Goal: Task Accomplishment & Management: Manage account settings

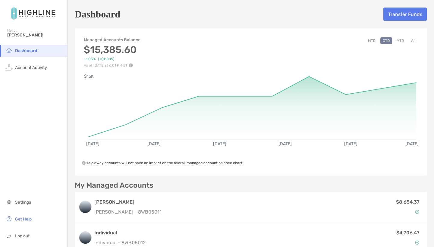
scroll to position [128, 0]
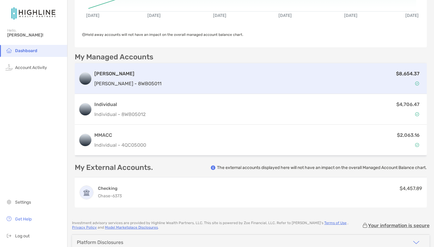
click at [372, 71] on div "$8,654.37" at bounding box center [293, 78] width 259 height 17
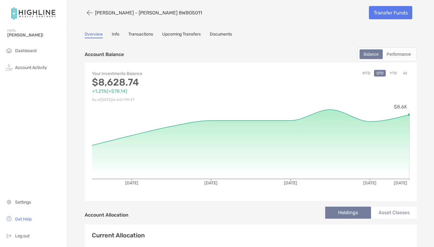
click at [395, 14] on link "Transfer Funds" at bounding box center [390, 12] width 43 height 13
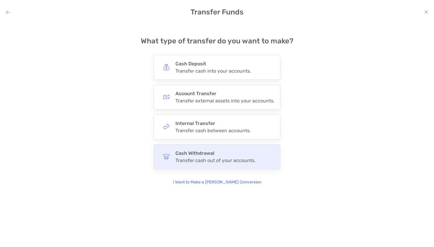
click at [266, 161] on div "Cash Withdrawal Transfer cash out of your accounts." at bounding box center [217, 156] width 127 height 25
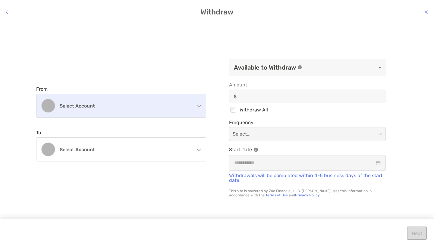
click at [134, 108] on h4 "Select account" at bounding box center [125, 106] width 130 height 6
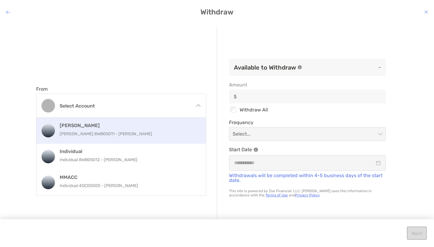
click at [98, 125] on h4 "[PERSON_NAME]" at bounding box center [128, 126] width 136 height 6
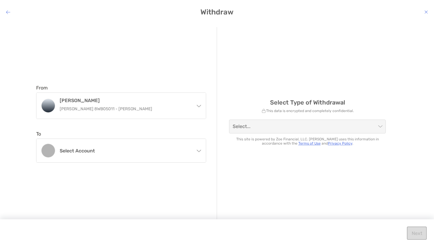
click at [382, 125] on span "modal" at bounding box center [307, 126] width 149 height 13
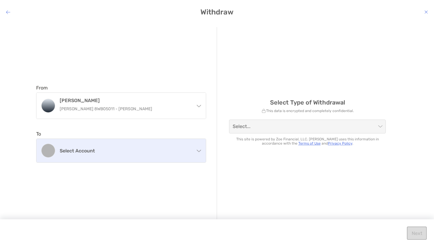
click at [136, 152] on h4 "Select account" at bounding box center [125, 151] width 130 height 6
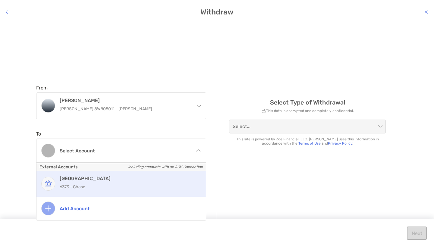
click at [96, 182] on div "CHASE COLLEGE 6373 - Chase" at bounding box center [128, 184] width 136 height 16
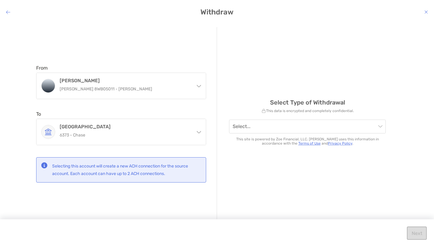
click at [181, 189] on div "From [PERSON_NAME] [PERSON_NAME] 8WB05011 - [PERSON_NAME] [PERSON_NAME] [PERSON…" at bounding box center [126, 123] width 181 height 193
click at [274, 124] on input "modal" at bounding box center [304, 126] width 143 height 13
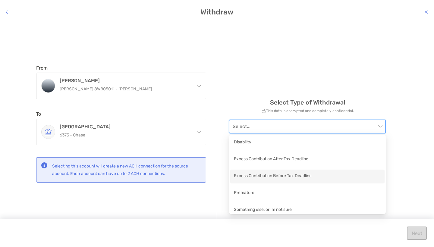
scroll to position [4, 0]
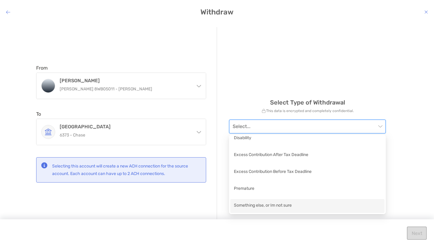
click at [263, 206] on div "Something else, or Im not sure" at bounding box center [307, 206] width 147 height 8
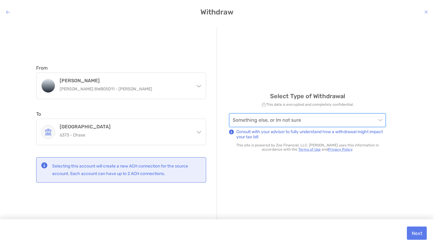
click at [8, 9] on div "modal" at bounding box center [8, 12] width 4 height 6
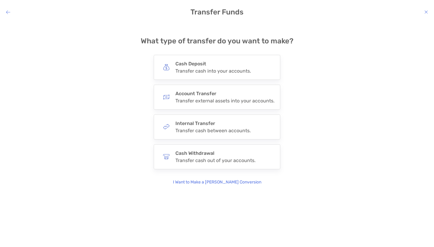
click at [8, 9] on div "modal" at bounding box center [8, 12] width 4 height 6
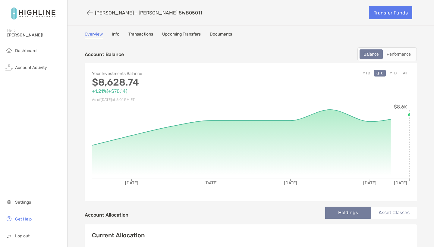
click at [394, 8] on link "Transfer Funds" at bounding box center [390, 12] width 43 height 13
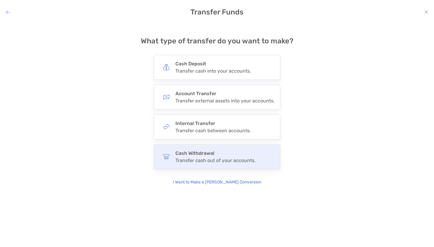
click at [212, 147] on div "Cash Withdrawal Transfer cash out of your accounts." at bounding box center [217, 156] width 127 height 25
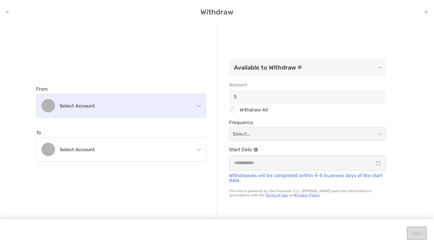
click at [162, 109] on div "Select account" at bounding box center [120, 106] width 169 height 24
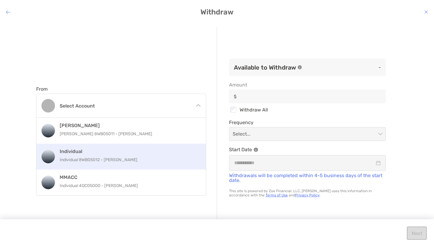
click at [100, 155] on div "Individual Individual 8WB05012 - [PERSON_NAME]" at bounding box center [128, 157] width 136 height 16
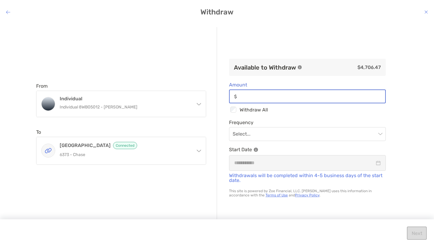
click at [328, 95] on input "Amount" at bounding box center [312, 96] width 146 height 5
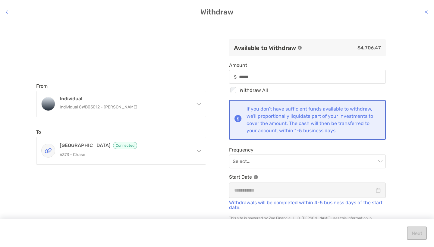
click at [409, 130] on div "From Individual Individual 8WB05012 - [PERSON_NAME] [PERSON_NAME] [PERSON_NAME]…" at bounding box center [217, 130] width 434 height 216
click at [296, 165] on input "modal" at bounding box center [304, 161] width 143 height 13
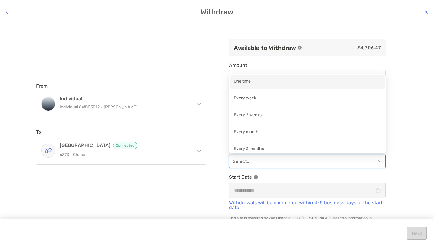
click at [263, 77] on div "One time" at bounding box center [307, 82] width 154 height 14
type input "*****"
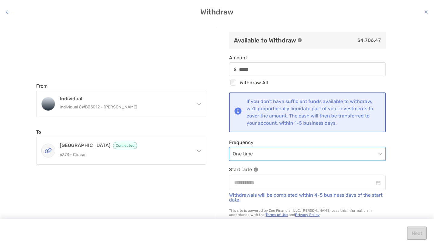
scroll to position [8, 0]
click at [379, 187] on div "modal" at bounding box center [307, 182] width 157 height 15
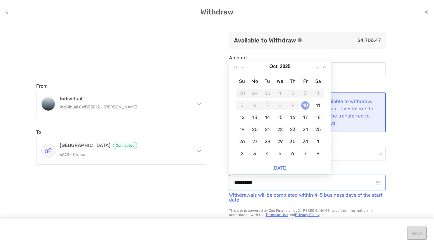
type input "**********"
click at [304, 105] on div "10" at bounding box center [305, 105] width 8 height 8
type input "*****"
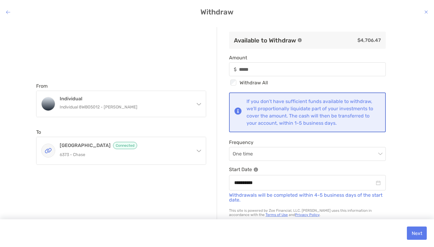
click at [414, 231] on button "Next" at bounding box center [417, 233] width 20 height 13
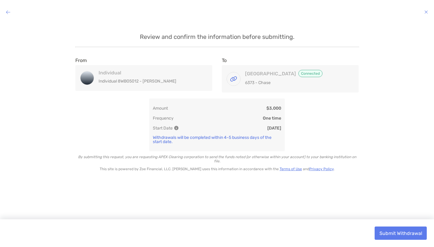
click at [392, 232] on button "Submit Withdrawal" at bounding box center [401, 233] width 52 height 13
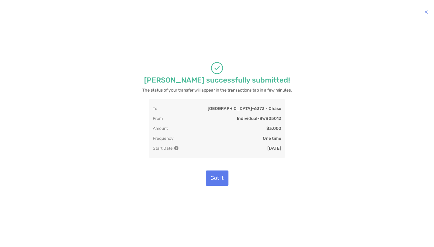
click at [218, 186] on button "Got it" at bounding box center [217, 178] width 23 height 15
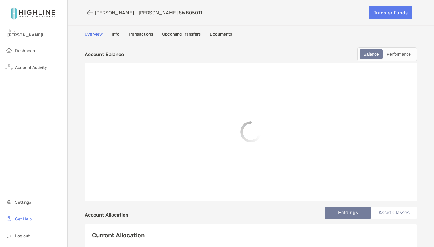
click at [399, 10] on link "Transfer Funds" at bounding box center [390, 12] width 43 height 13
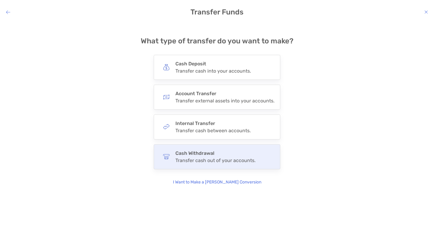
click at [196, 154] on h4 "Cash Withdrawal" at bounding box center [215, 153] width 80 height 6
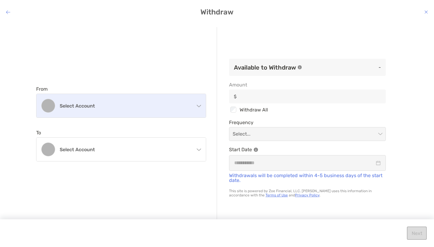
click at [135, 102] on div "Select account" at bounding box center [120, 106] width 169 height 24
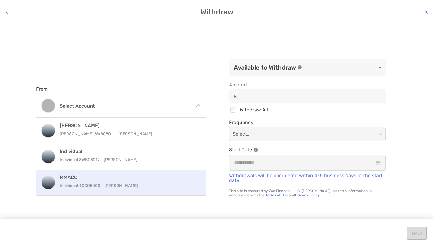
click at [73, 187] on p "Individual 4QC05000 - [PERSON_NAME]" at bounding box center [128, 186] width 136 height 8
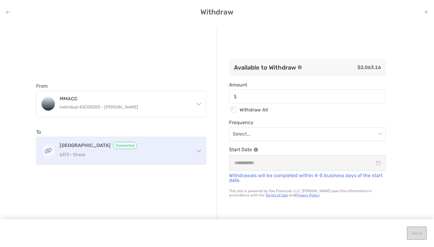
click at [93, 150] on div "CHASE COLLEGE Connected 6373 - Chase" at bounding box center [125, 151] width 130 height 18
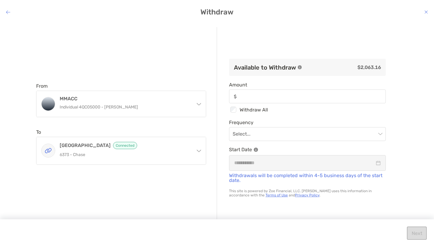
click at [16, 152] on div "From MMACC Individual 4QC05000 - [PERSON_NAME] [PERSON_NAME] [PERSON_NAME] 8WB0…" at bounding box center [217, 130] width 434 height 216
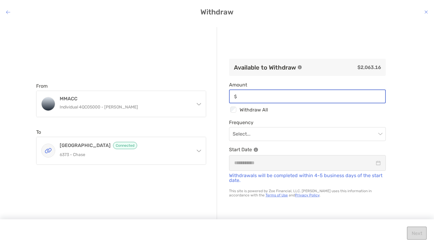
click at [278, 98] on input "Amount" at bounding box center [312, 96] width 146 height 5
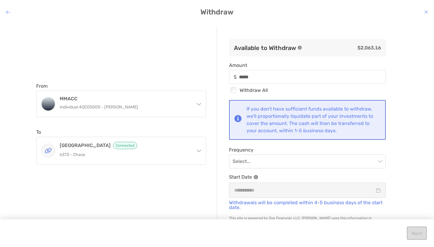
click at [406, 107] on div "From MMACC Individual 4QC05000 - [PERSON_NAME] [PERSON_NAME] [PERSON_NAME] 8WB0…" at bounding box center [217, 130] width 434 height 216
click at [302, 165] on input "modal" at bounding box center [304, 161] width 143 height 13
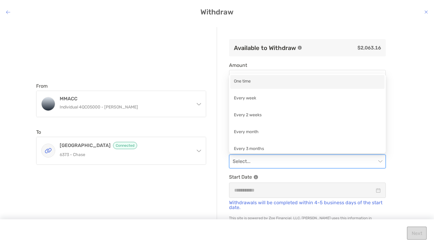
click at [255, 86] on div "One time" at bounding box center [307, 82] width 147 height 8
type input "*****"
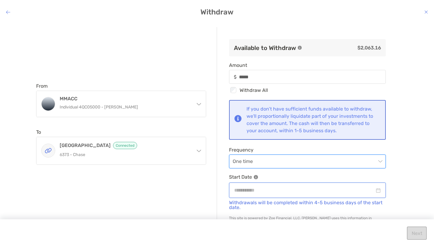
click at [291, 190] on input "modal" at bounding box center [304, 191] width 140 height 8
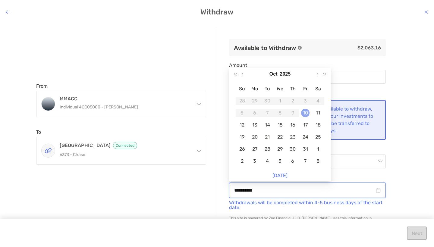
type input "**********"
click at [302, 111] on div "10" at bounding box center [305, 113] width 8 height 8
type input "*****"
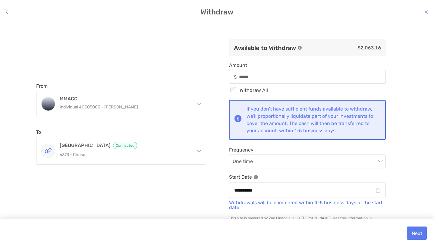
click at [414, 232] on button "Next" at bounding box center [417, 233] width 20 height 13
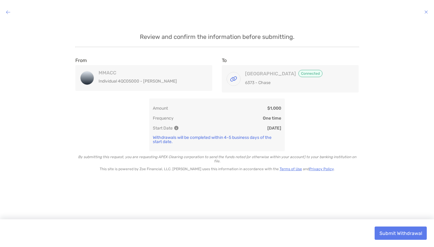
click at [414, 232] on button "Submit Withdrawal" at bounding box center [401, 233] width 52 height 13
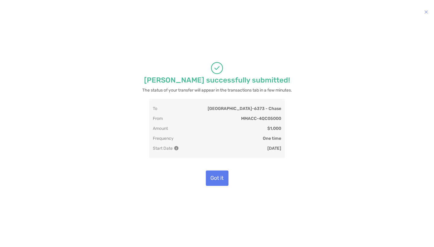
click at [220, 177] on button "Got it" at bounding box center [217, 178] width 23 height 15
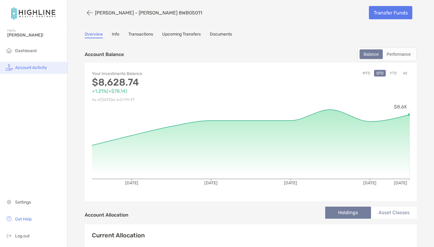
click at [39, 65] on span "Account Activity" at bounding box center [31, 67] width 32 height 5
